Goal: Transaction & Acquisition: Purchase product/service

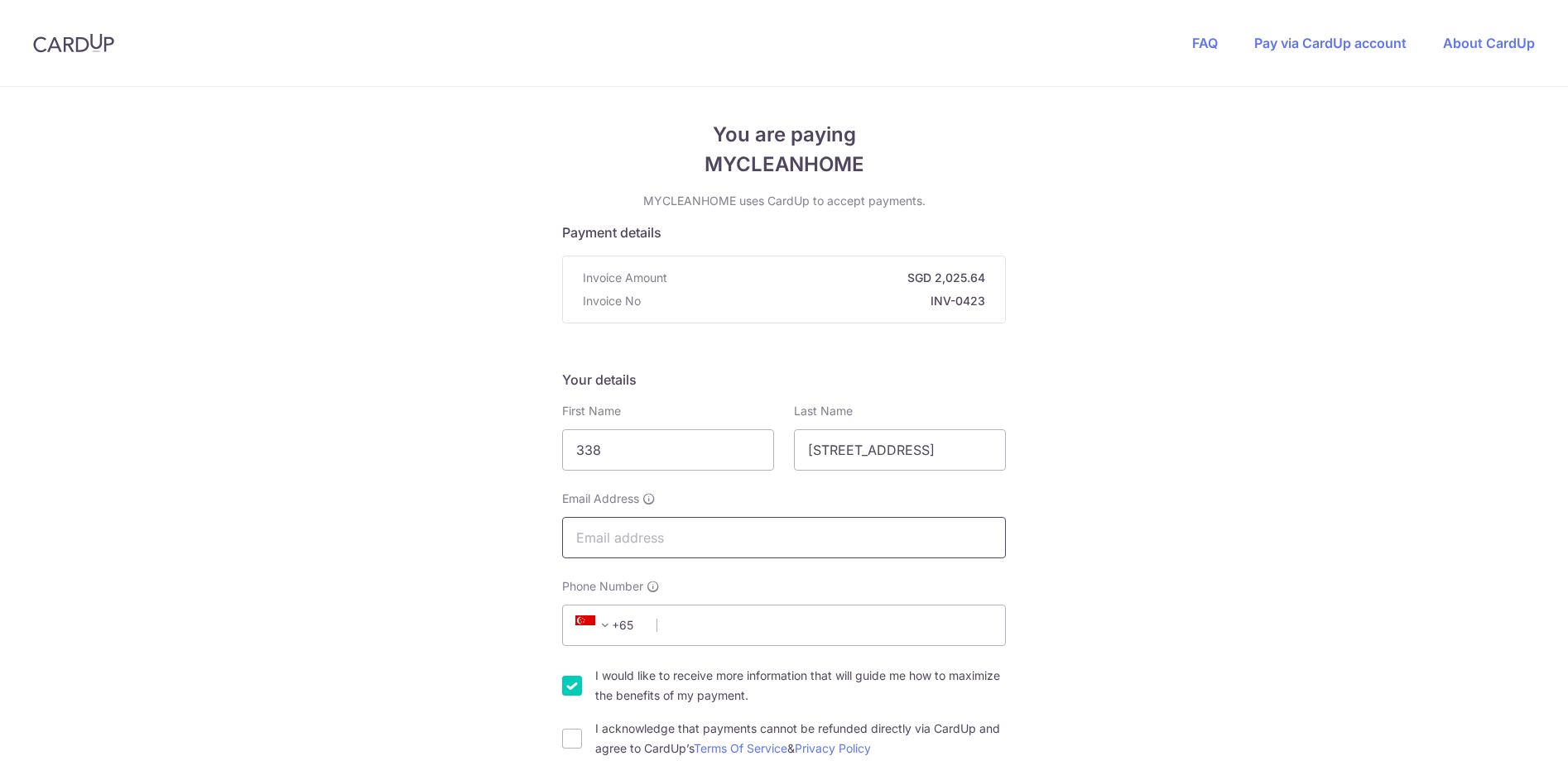
click at [751, 550] on input "Email Address" at bounding box center [784, 537] width 444 height 41
click at [751, 549] on input "Email Address" at bounding box center [784, 537] width 444 height 41
type input "[EMAIL_ADDRESS][DOMAIN_NAME]"
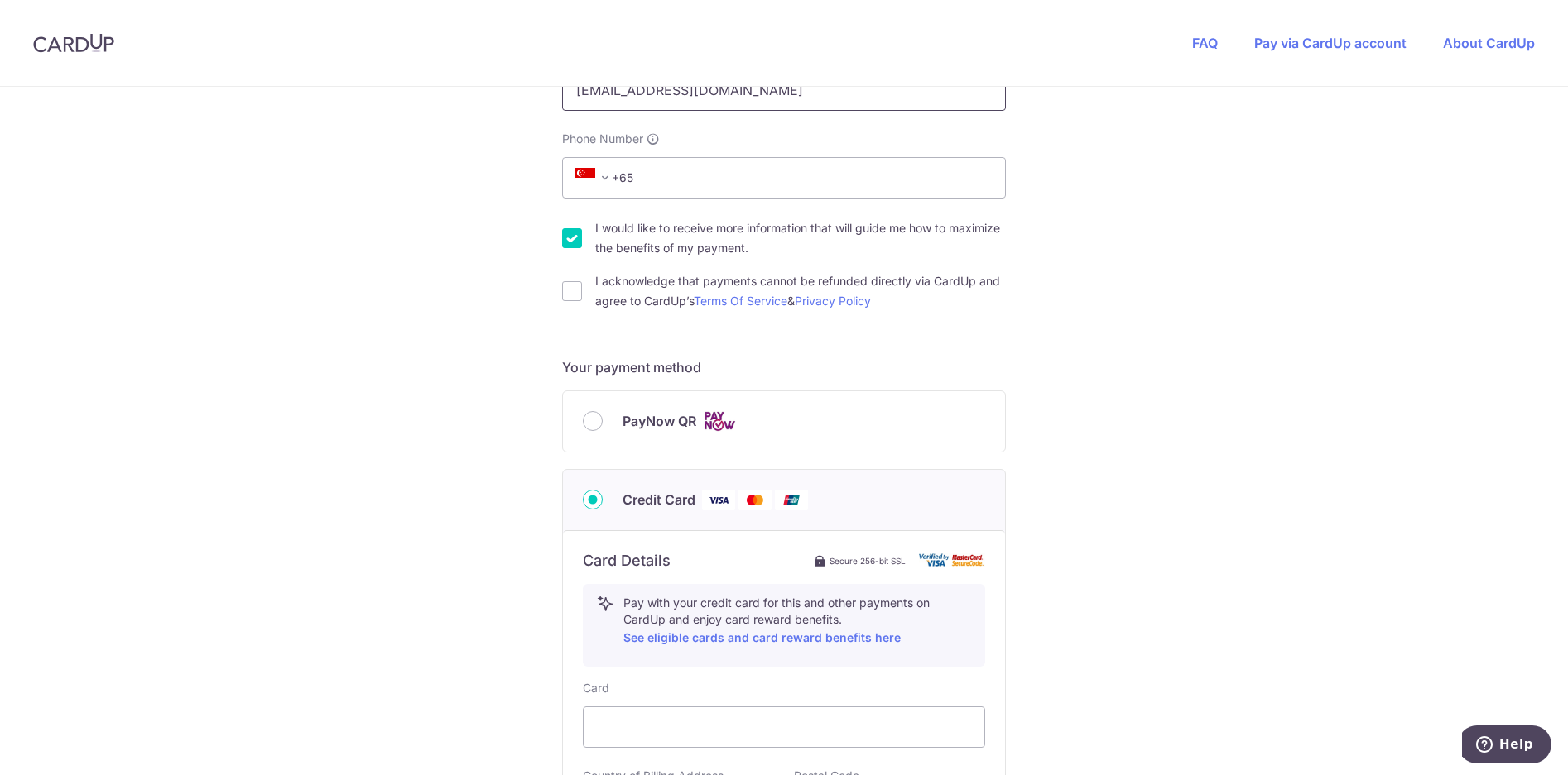
scroll to position [417, 0]
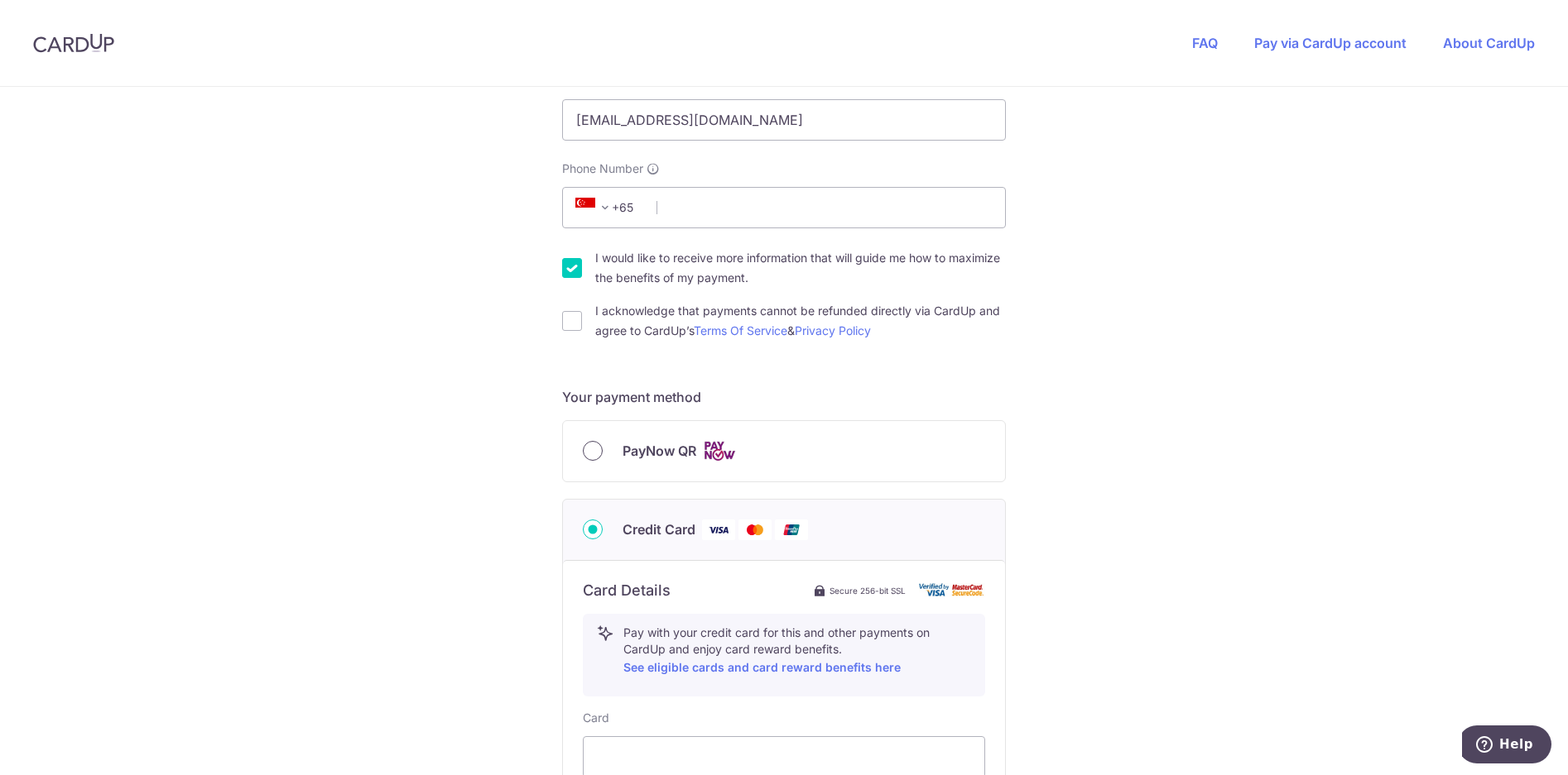
click at [585, 453] on input "PayNow QR" at bounding box center [592, 451] width 20 height 20
radio input "true"
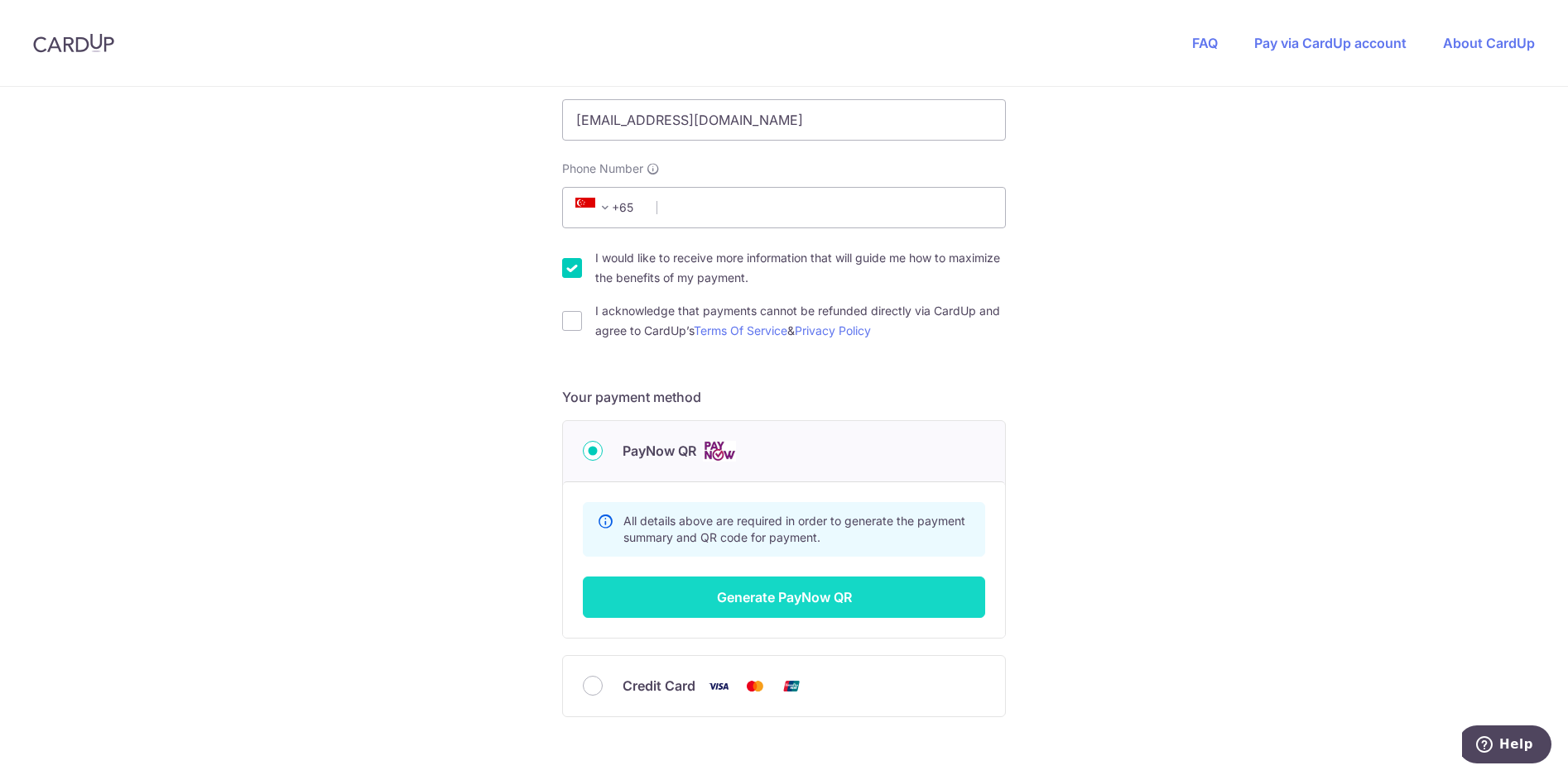
click at [747, 597] on button "Generate PayNow QR" at bounding box center [783, 597] width 403 height 41
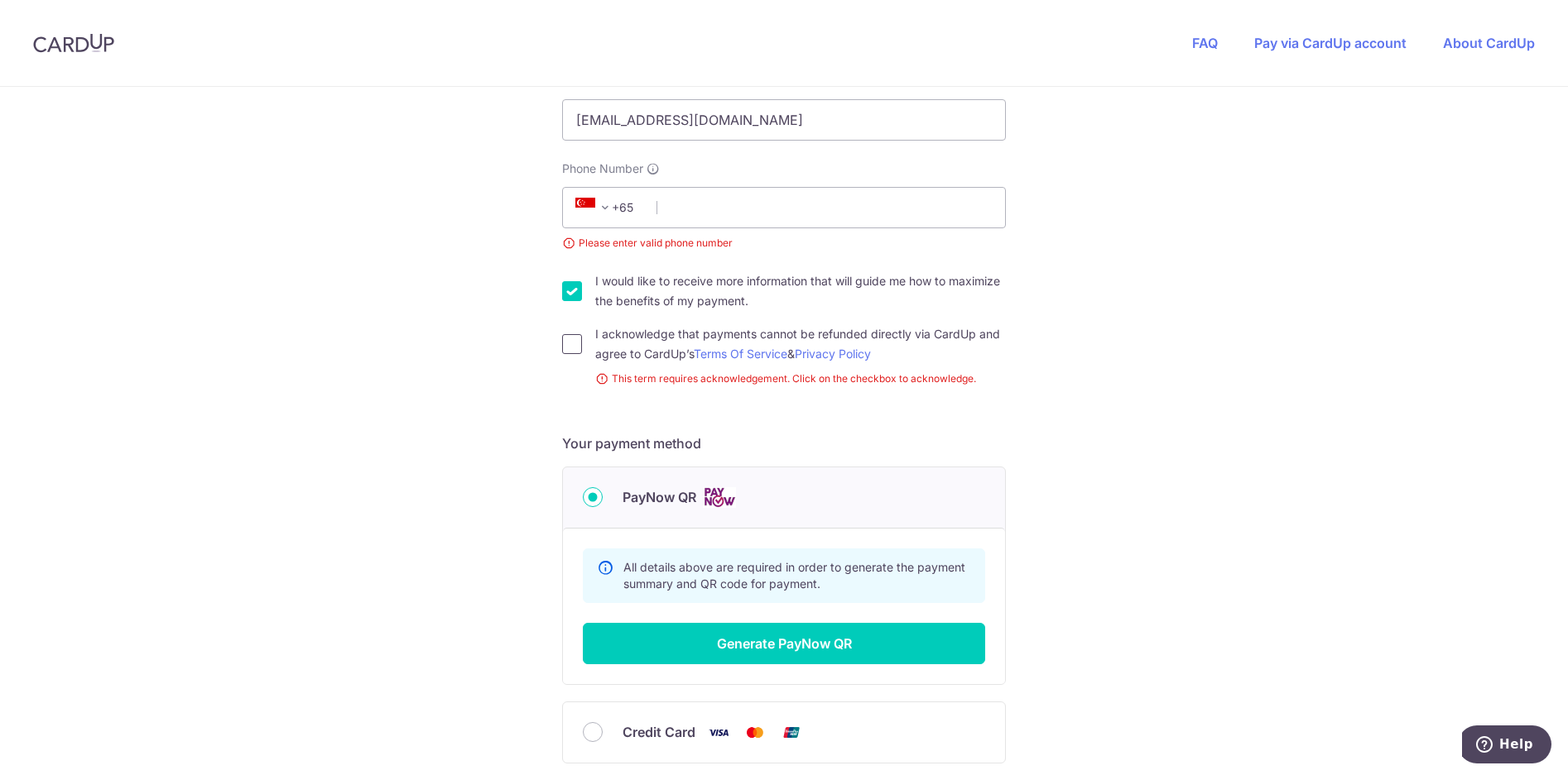
click at [568, 343] on input "I acknowledge that payments cannot be refunded directly via CardUp and agree to…" at bounding box center [572, 344] width 20 height 20
checkbox input "true"
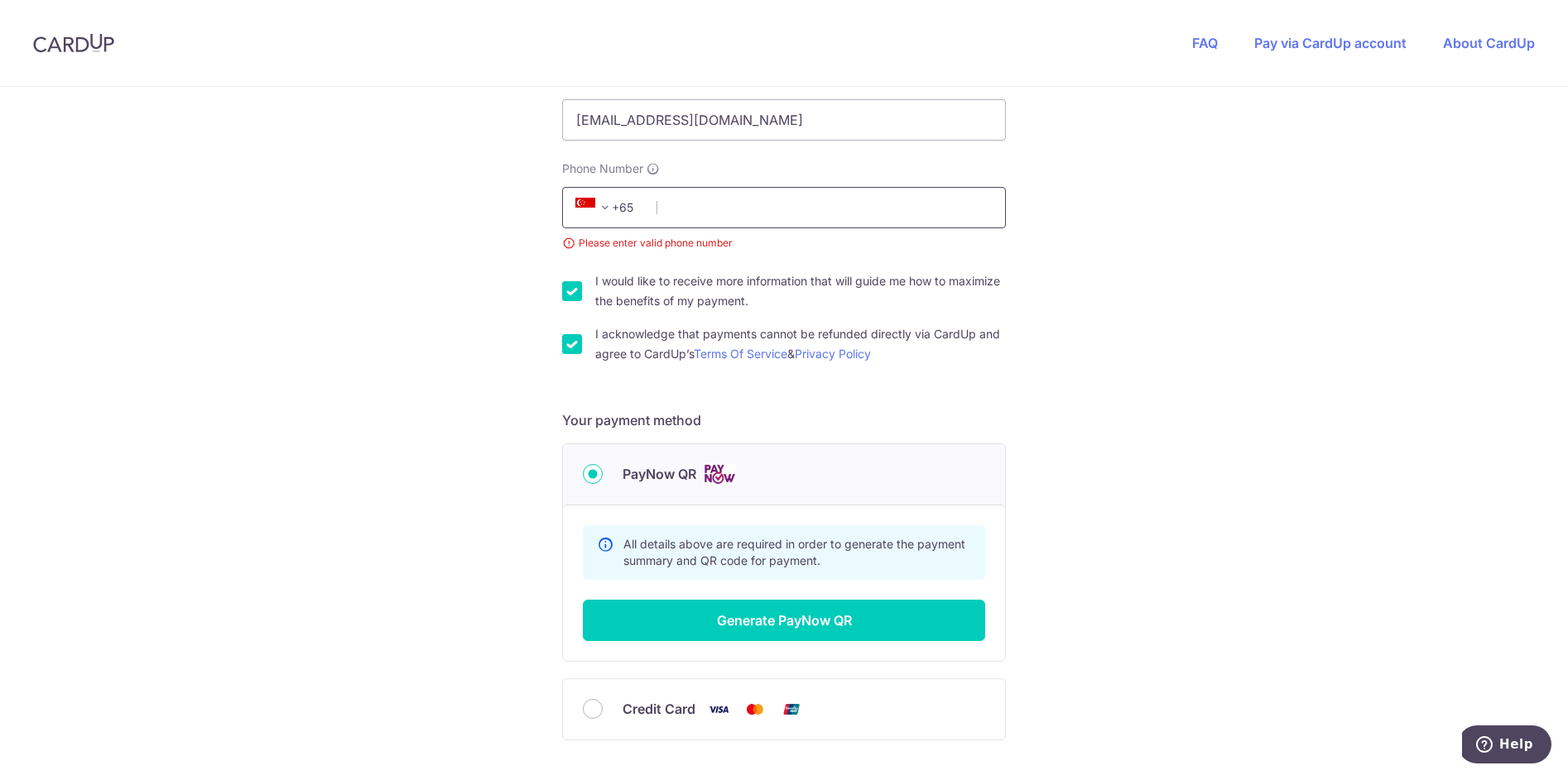
click at [744, 203] on input "Phone Number" at bounding box center [784, 207] width 444 height 41
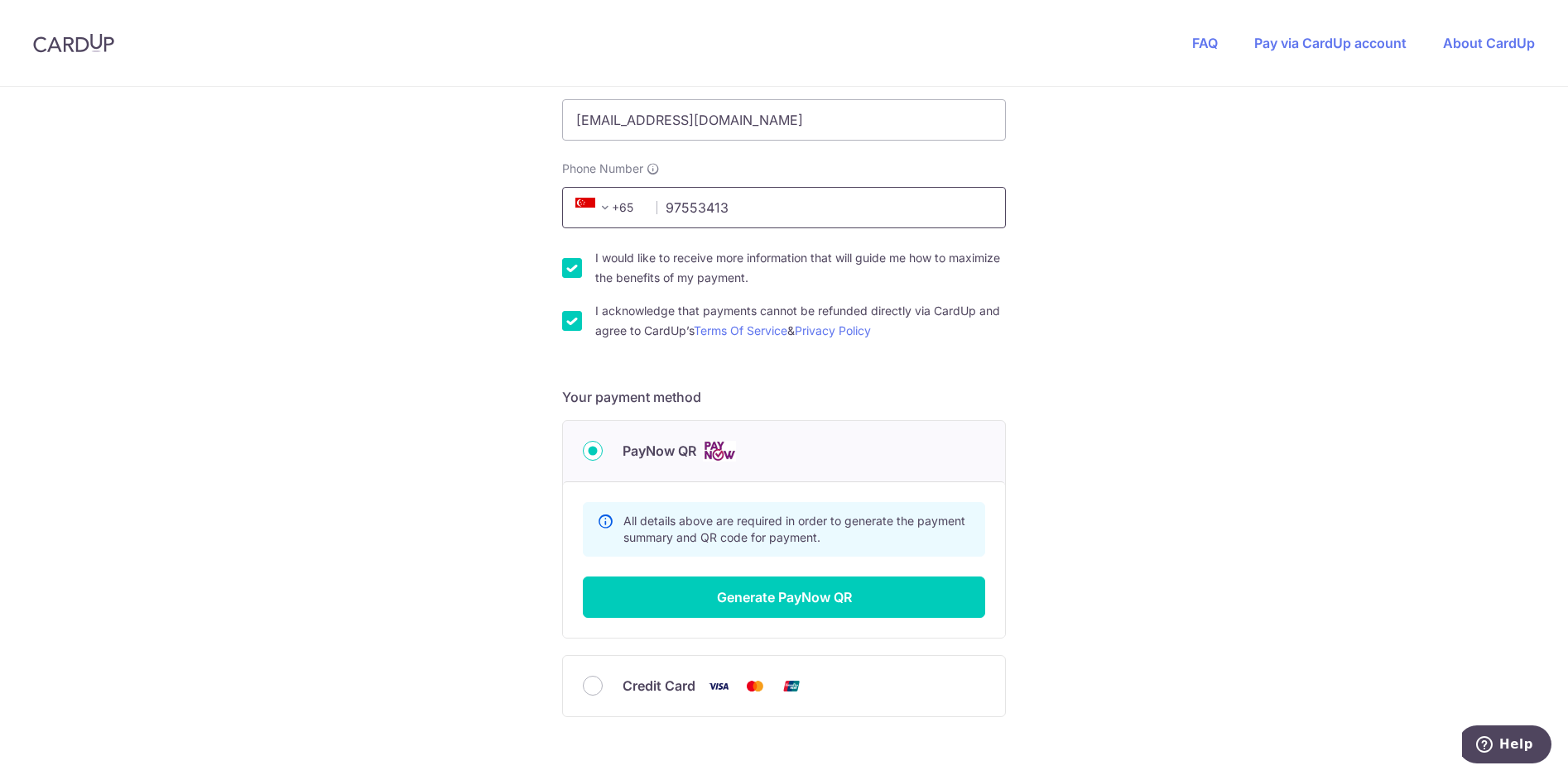
type input "97553413"
click at [1193, 421] on div "You are paying MYCLEANHOME MYCLEANHOME uses CardUp to accept payments. Payment …" at bounding box center [784, 273] width 1568 height 1209
click at [906, 601] on button "Generate PayNow QR" at bounding box center [783, 597] width 403 height 41
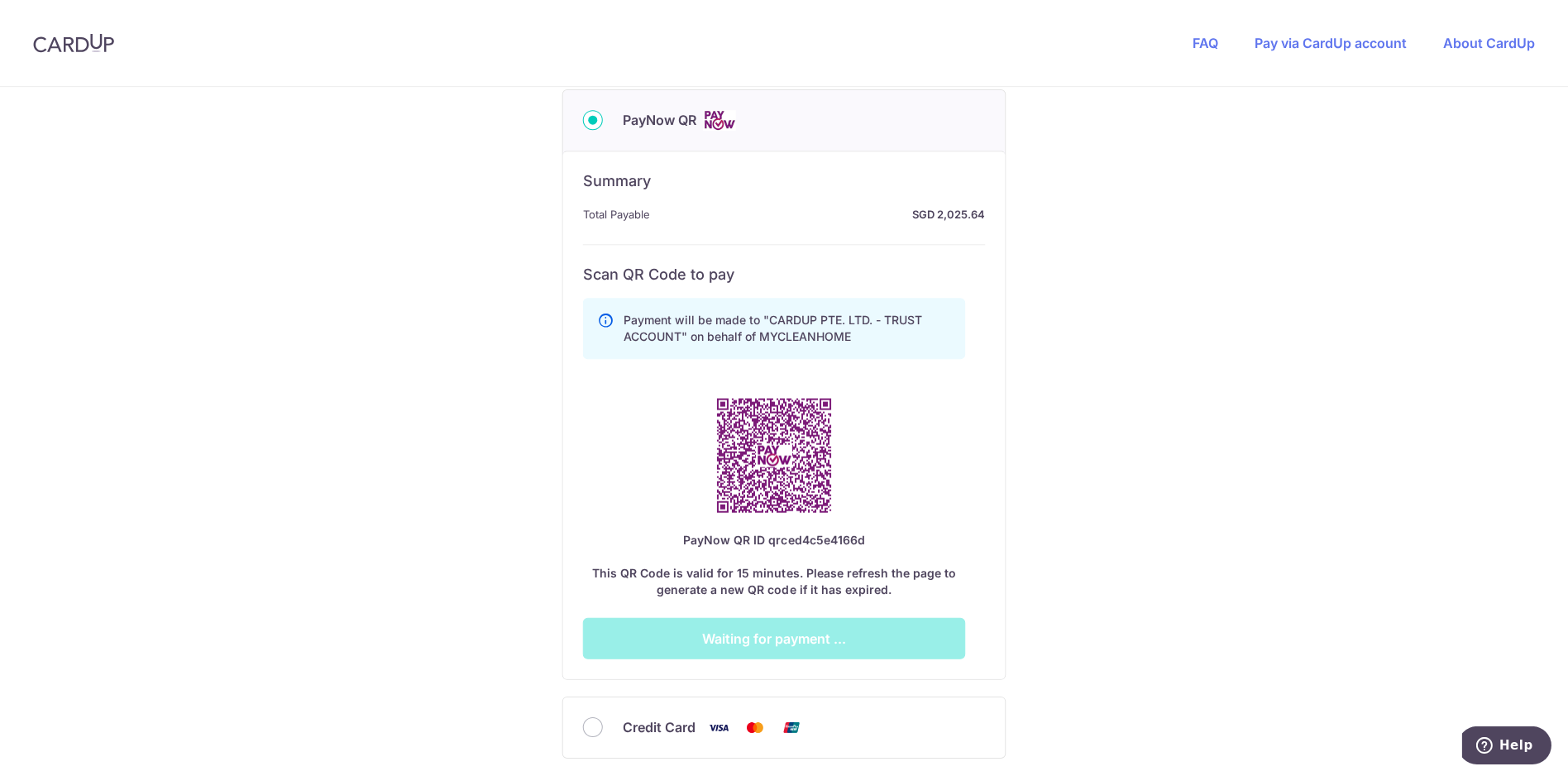
scroll to position [749, 0]
click at [1245, 517] on div "You are paying MYCLEANHOME MYCLEANHOME uses CardUp to accept payments. Payment …" at bounding box center [784, 128] width 1568 height 1581
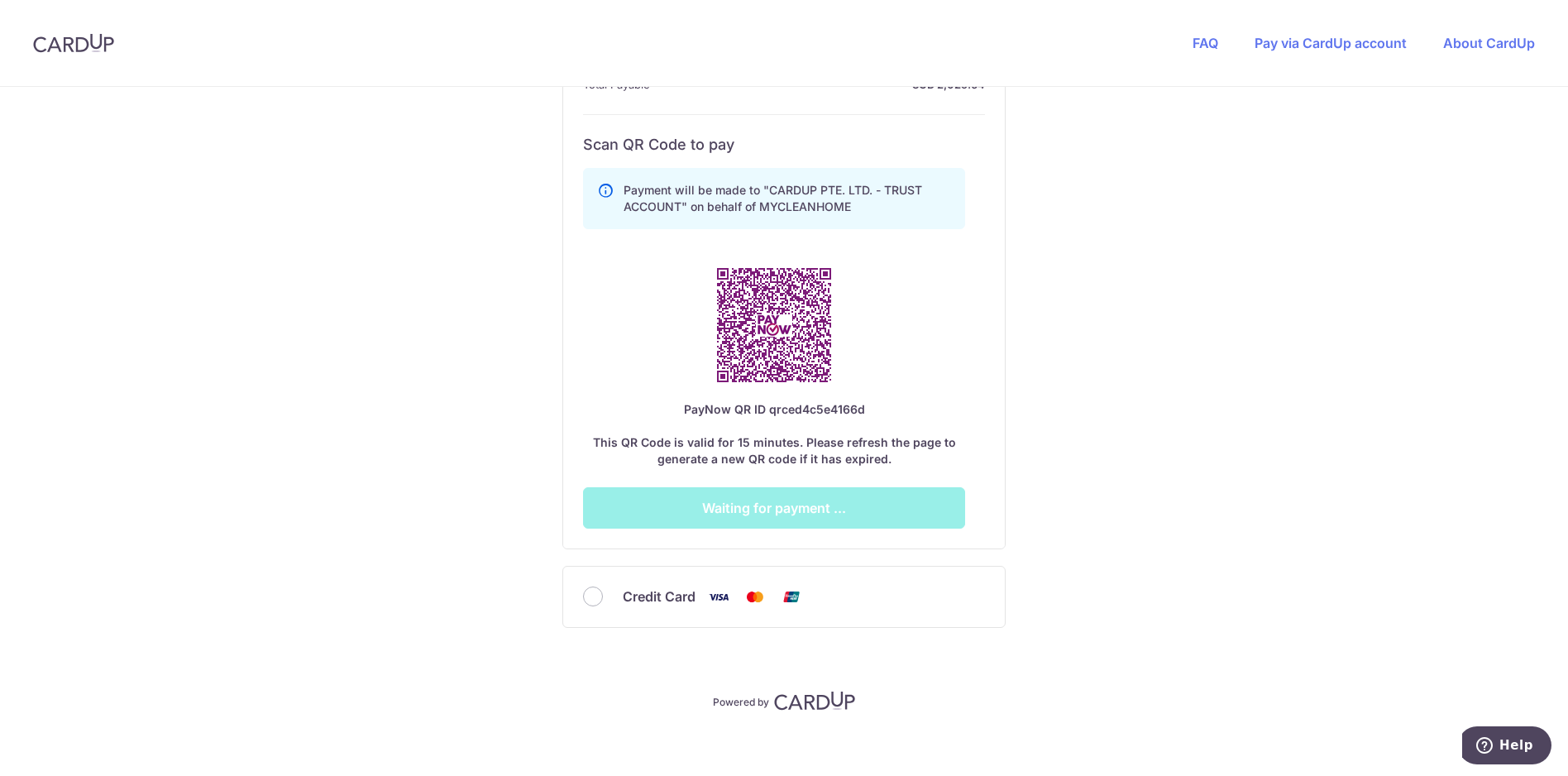
scroll to position [887, 0]
